Goal: Information Seeking & Learning: Find specific fact

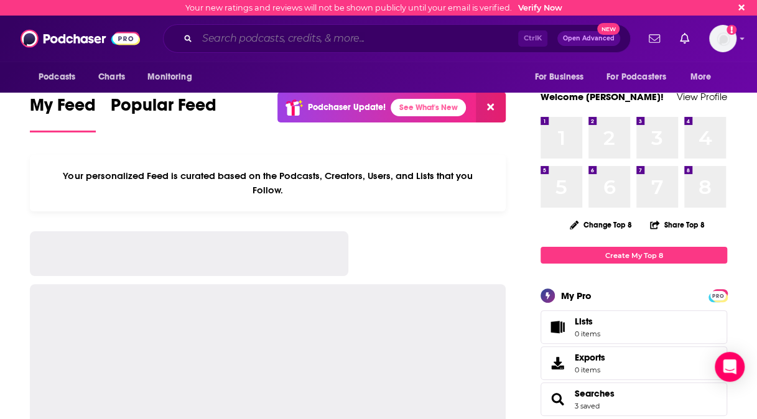
click at [289, 44] on input "Search podcasts, credits, & more..." at bounding box center [357, 39] width 321 height 20
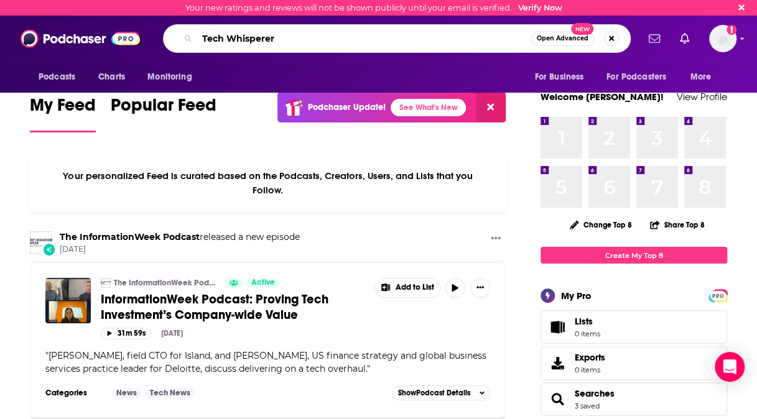
type input "Tech Whisperer"
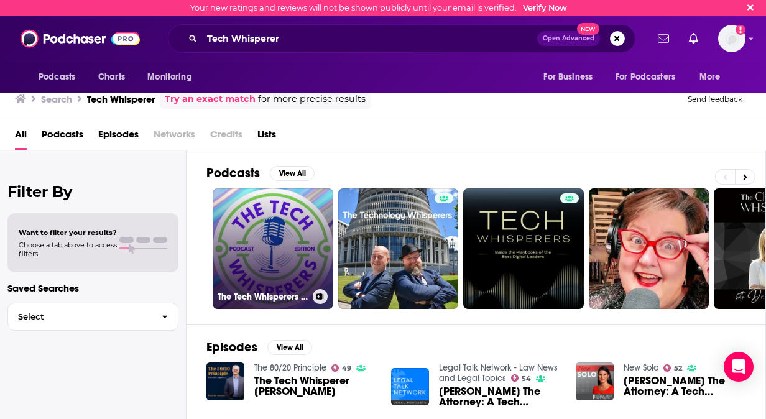
click at [234, 239] on link "The Tech Whisperers (Podcast Edition)" at bounding box center [273, 248] width 121 height 121
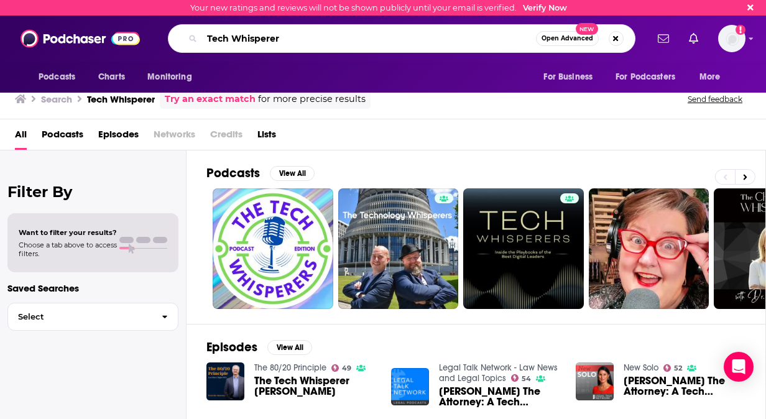
click at [244, 40] on input "Tech Whisperer" at bounding box center [369, 39] width 334 height 20
click at [296, 37] on input "Tech Whisperer" at bounding box center [369, 39] width 334 height 20
click at [297, 37] on input "Tech Whisperer podcast" at bounding box center [369, 39] width 334 height 20
type input "Tech Whisperer podccast"
